Goal: Transaction & Acquisition: Purchase product/service

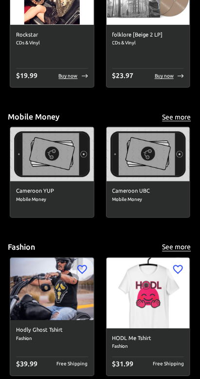
scroll to position [4286, 0]
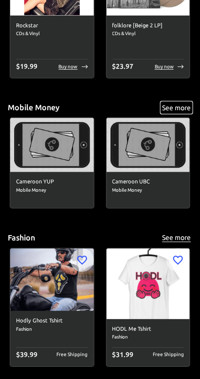
click at [180, 109] on button "See more" at bounding box center [176, 108] width 31 height 12
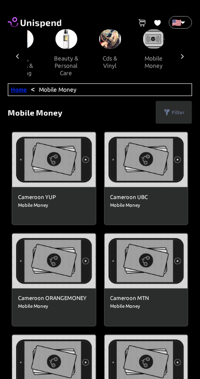
click at [20, 91] on link "Home" at bounding box center [19, 89] width 16 height 6
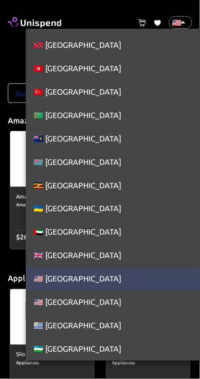
scroll to position [5219, 0]
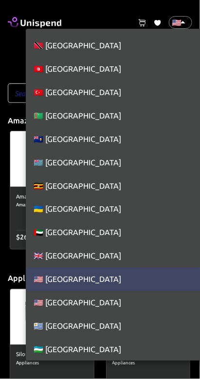
click at [55, 88] on li "🇹🇷 [GEOGRAPHIC_DATA]" at bounding box center [118, 91] width 185 height 23
type input "TR"
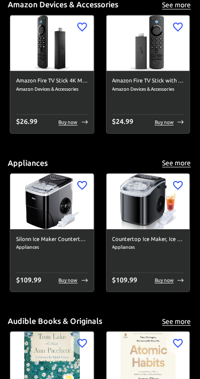
scroll to position [277, 0]
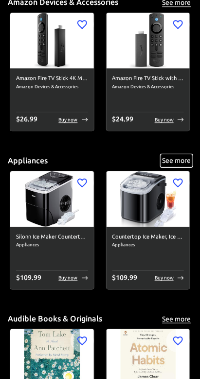
click at [180, 159] on button "See more" at bounding box center [176, 161] width 31 height 12
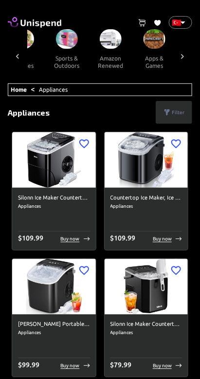
scroll to position [0, 1034]
click at [67, 55] on button "sports & outdoors" at bounding box center [66, 62] width 44 height 26
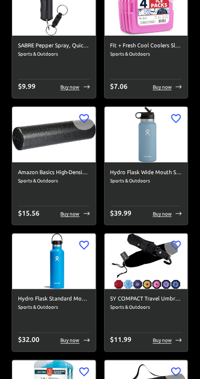
scroll to position [406, 0]
click at [36, 152] on img at bounding box center [54, 135] width 84 height 56
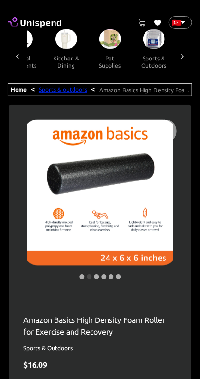
click at [67, 90] on link "Sports & outdoors" at bounding box center [63, 89] width 48 height 6
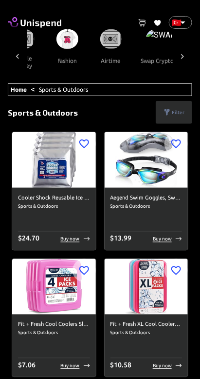
scroll to position [0, 1349]
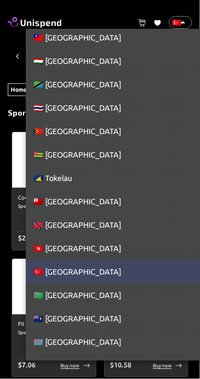
scroll to position [5039, 0]
